Goal: Task Accomplishment & Management: Use online tool/utility

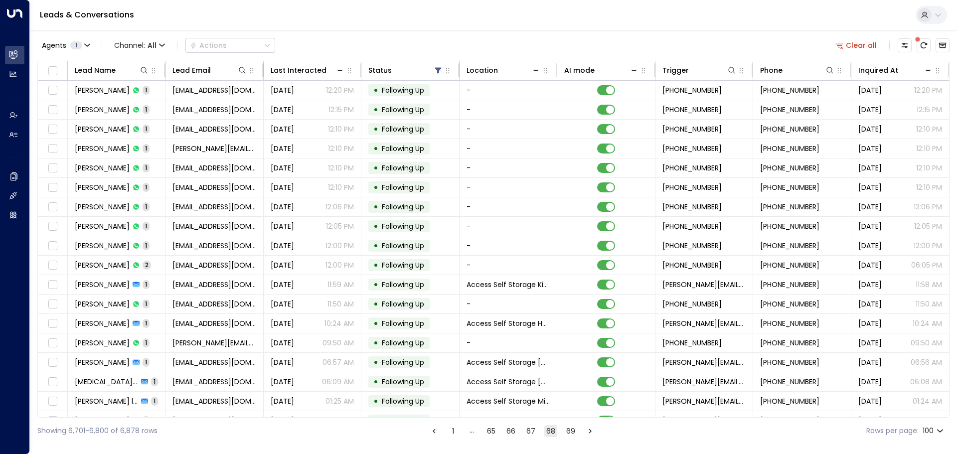
scroll to position [448, 0]
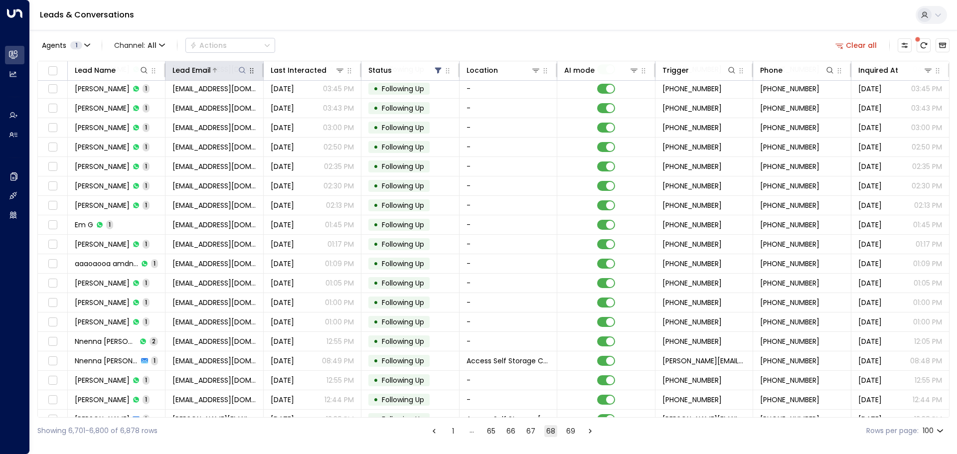
click at [240, 68] on icon at bounding box center [242, 70] width 8 height 8
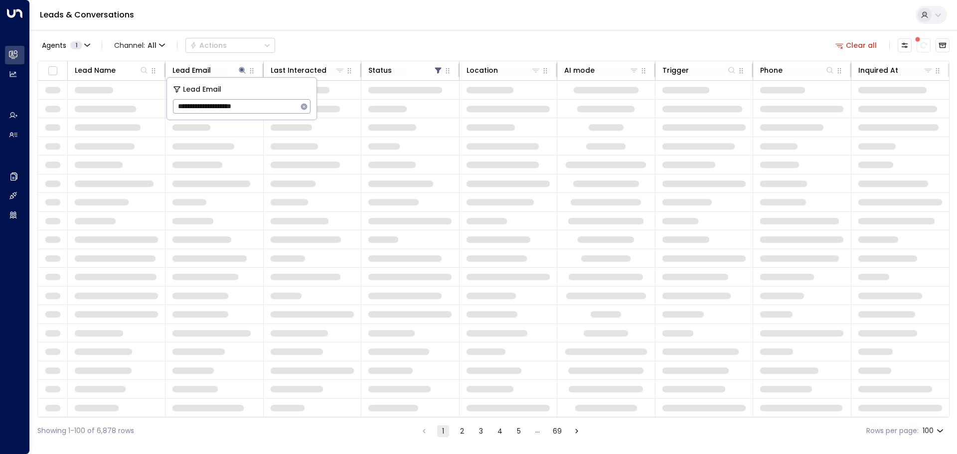
type input "**********"
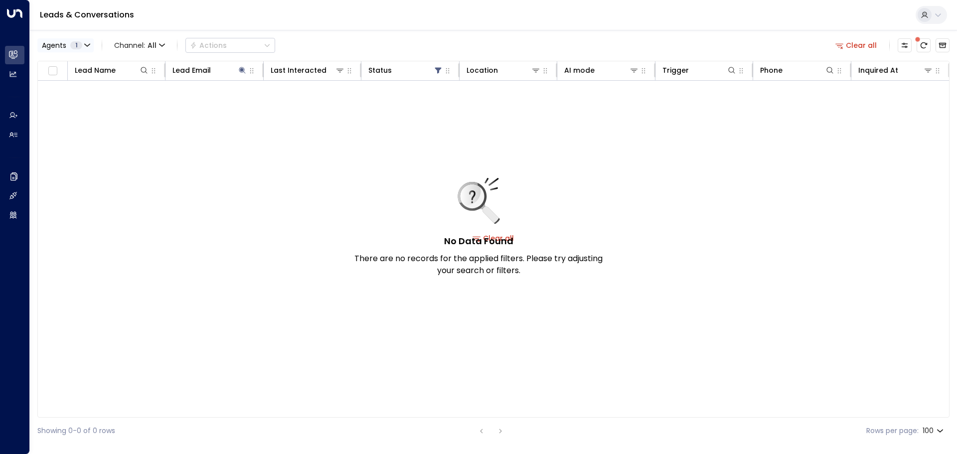
click at [82, 42] on button "Agents 1" at bounding box center [65, 45] width 56 height 14
drag, startPoint x: 219, startPoint y: 135, endPoint x: 326, endPoint y: 121, distance: 107.5
click at [223, 135] on div at bounding box center [478, 227] width 957 height 454
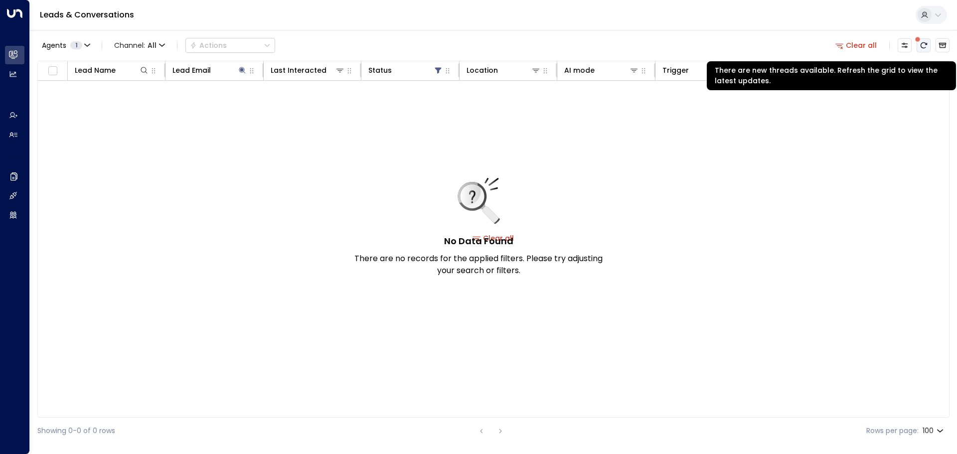
click at [921, 48] on icon "There are new threads available. Refresh the grid to view the latest updates." at bounding box center [923, 45] width 8 height 8
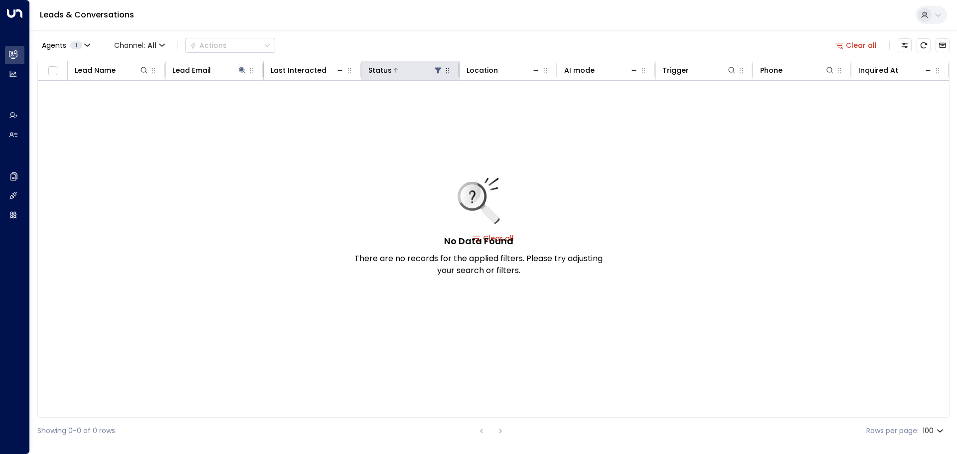
click at [435, 69] on icon at bounding box center [438, 70] width 8 height 8
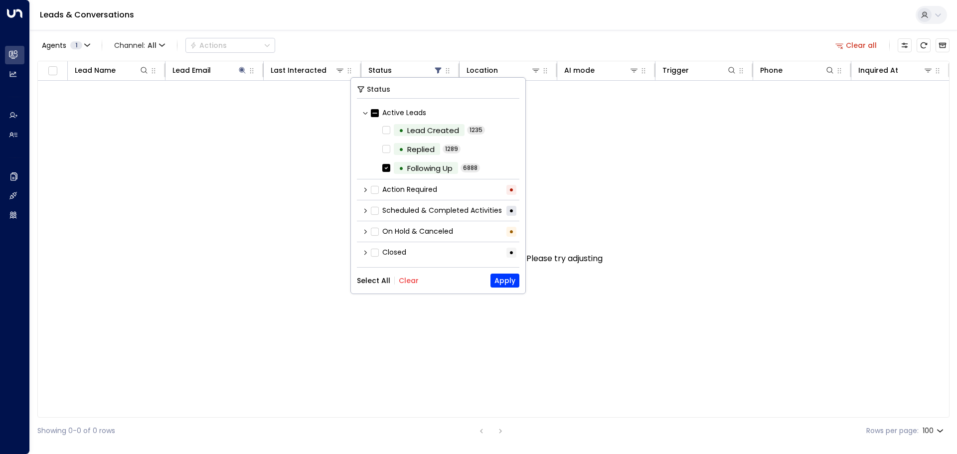
click at [377, 278] on button "Select All" at bounding box center [373, 281] width 33 height 8
click at [499, 282] on button "Apply" at bounding box center [504, 281] width 29 height 14
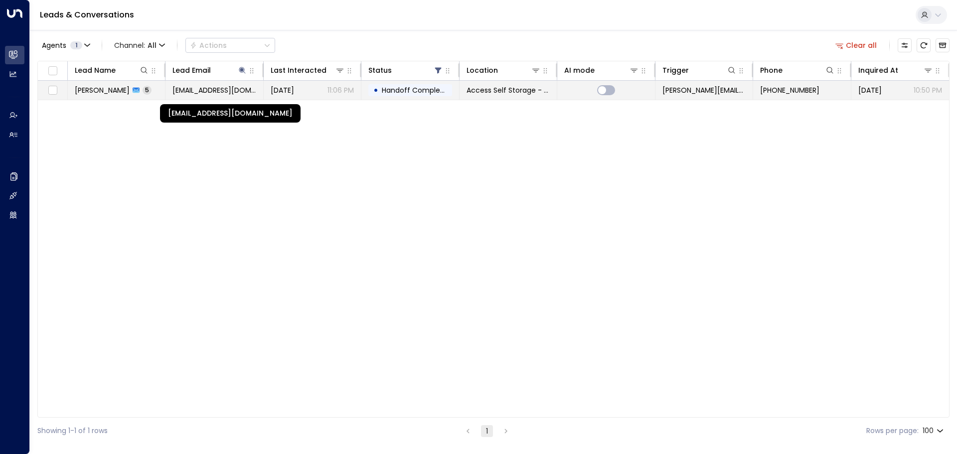
click at [227, 85] on span "[EMAIL_ADDRESS][DOMAIN_NAME]" at bounding box center [213, 90] width 83 height 10
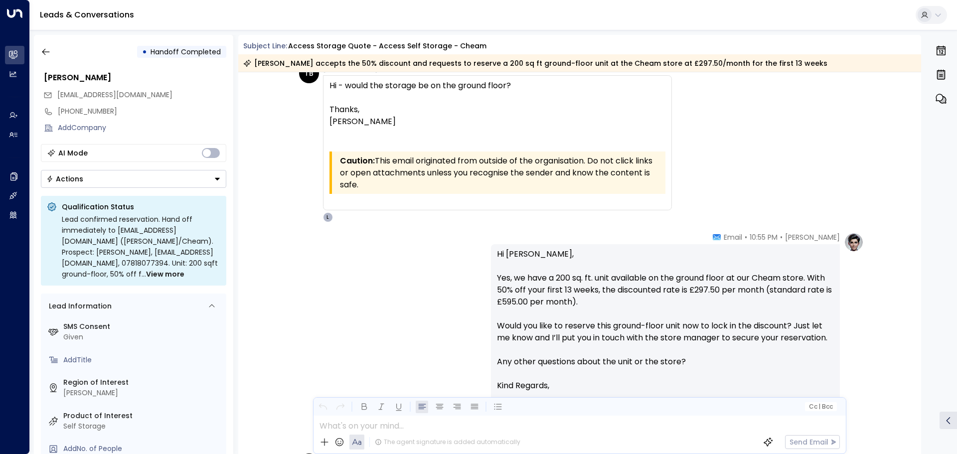
scroll to position [871, 0]
